Goal: Check status: Check status

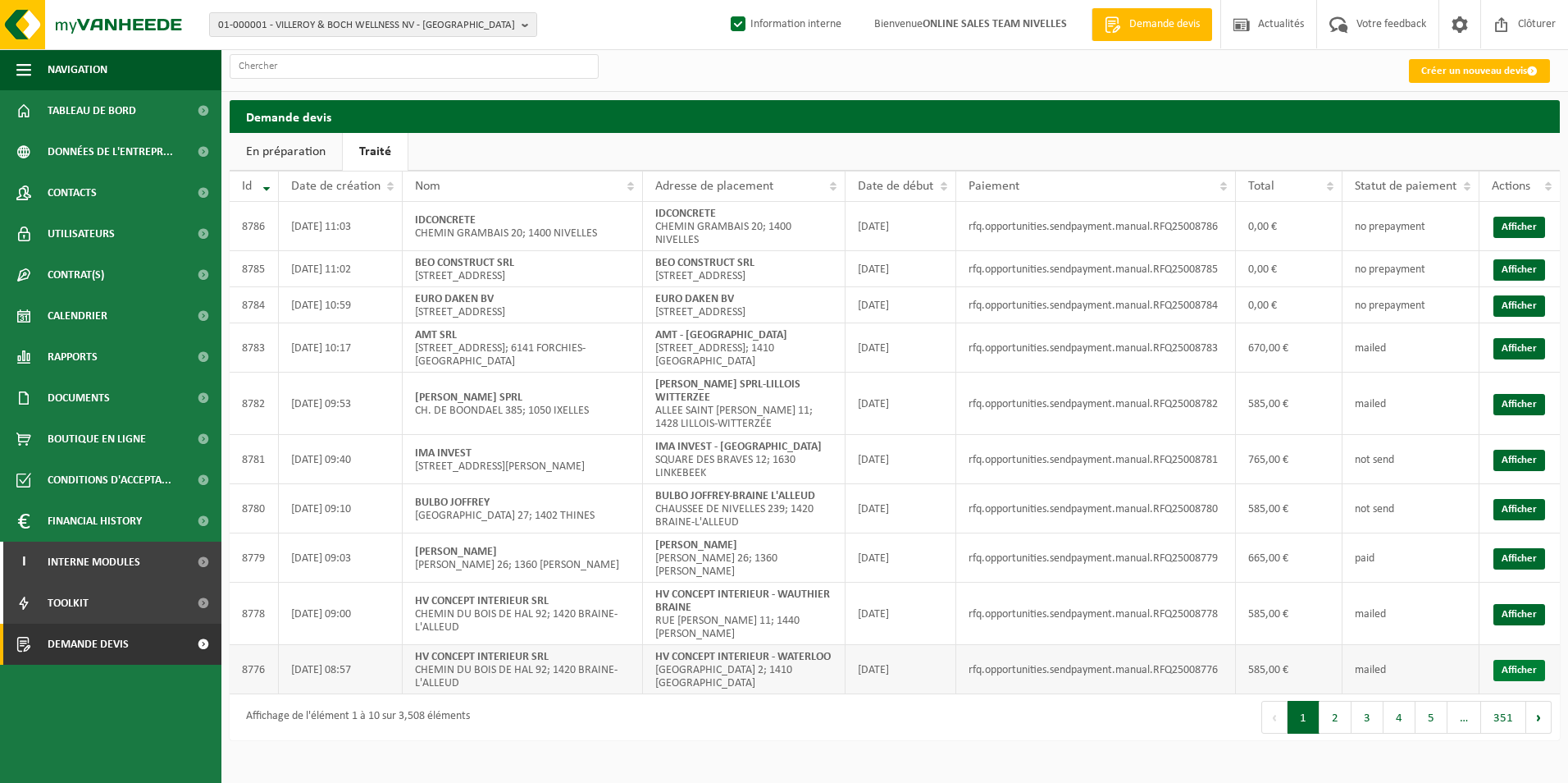
click at [1505, 667] on link "Afficher" at bounding box center [1518, 669] width 51 height 21
click at [1520, 604] on link "Afficher" at bounding box center [1518, 614] width 51 height 21
click at [1496, 556] on link "Afficher" at bounding box center [1518, 558] width 51 height 21
click at [1507, 512] on link "Afficher" at bounding box center [1518, 509] width 51 height 21
click at [1517, 458] on link "Afficher" at bounding box center [1518, 460] width 51 height 21
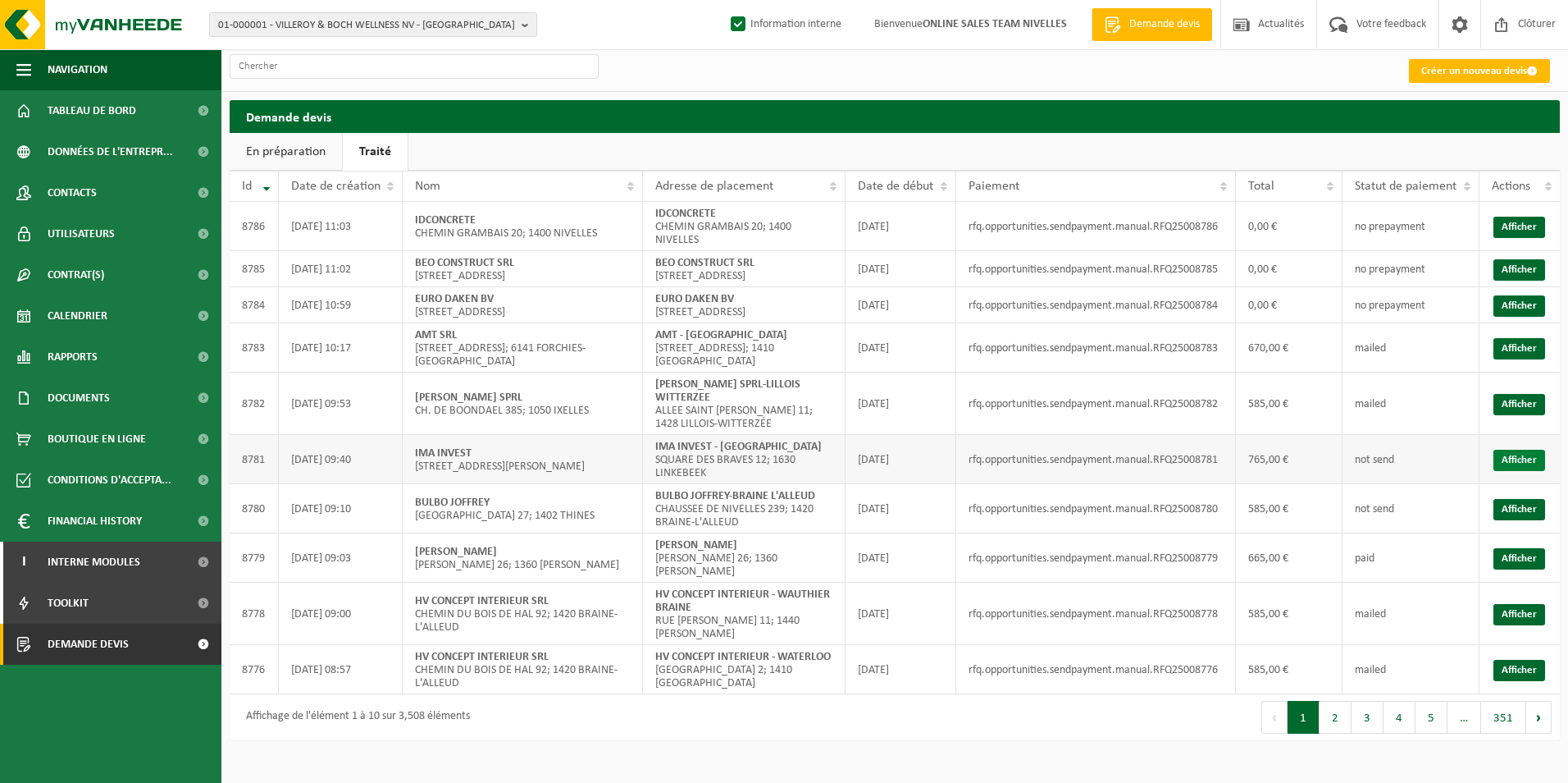
click at [1517, 449] on td "Afficher" at bounding box center [1519, 460] width 81 height 50
click at [1517, 452] on link "Afficher" at bounding box center [1518, 460] width 51 height 21
click at [1529, 410] on link "Afficher" at bounding box center [1518, 404] width 51 height 21
click at [1516, 359] on link "Afficher" at bounding box center [1518, 348] width 51 height 21
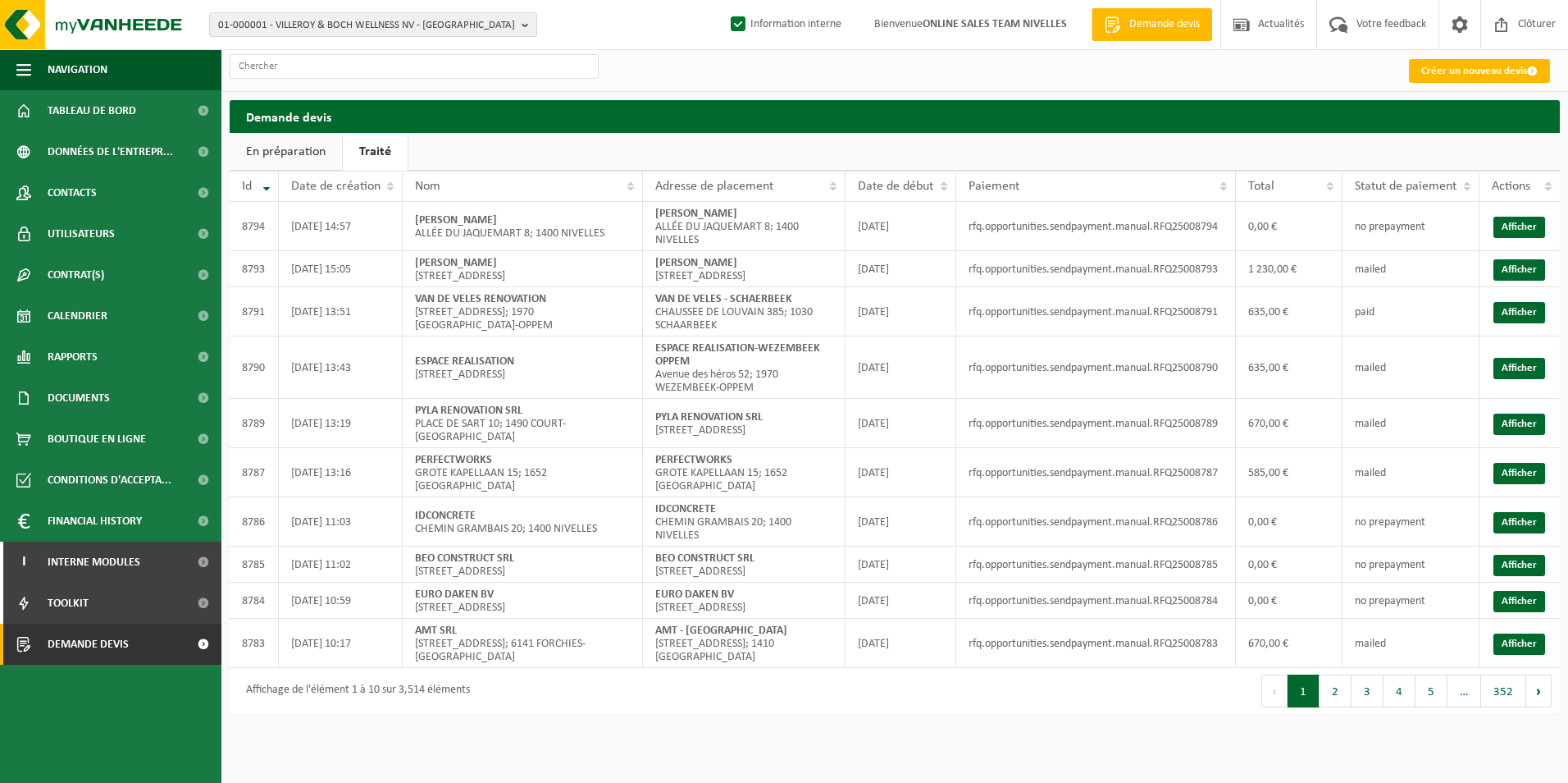
click at [1319, 707] on button "1" at bounding box center [1303, 691] width 32 height 33
click at [1527, 484] on link "Afficher" at bounding box center [1518, 473] width 51 height 21
click at [1538, 431] on link "Afficher" at bounding box center [1518, 423] width 51 height 21
click at [1530, 378] on link "Afficher" at bounding box center [1518, 368] width 51 height 21
click at [1509, 316] on link "Afficher" at bounding box center [1518, 312] width 51 height 21
